Goal: Task Accomplishment & Management: Manage account settings

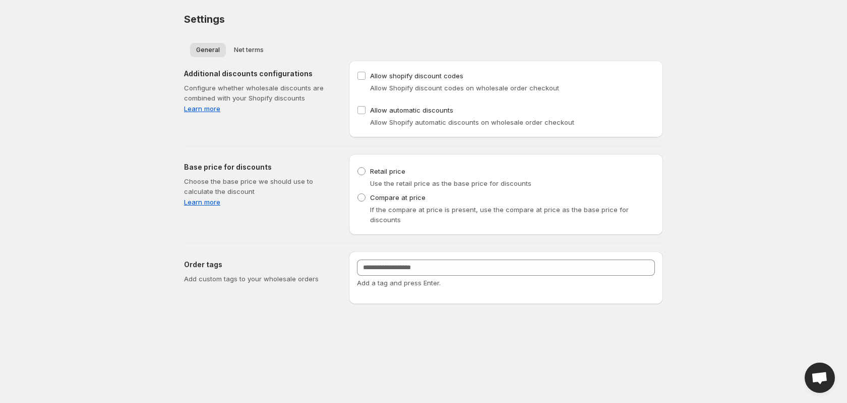
click at [387, 64] on div "Allow shopify discount codes Allow Shopify discount codes on wholesale order ch…" at bounding box center [506, 99] width 314 height 77
click at [387, 70] on label "Allow shopify discount codes" at bounding box center [410, 76] width 106 height 14
